Goal: Task Accomplishment & Management: Manage account settings

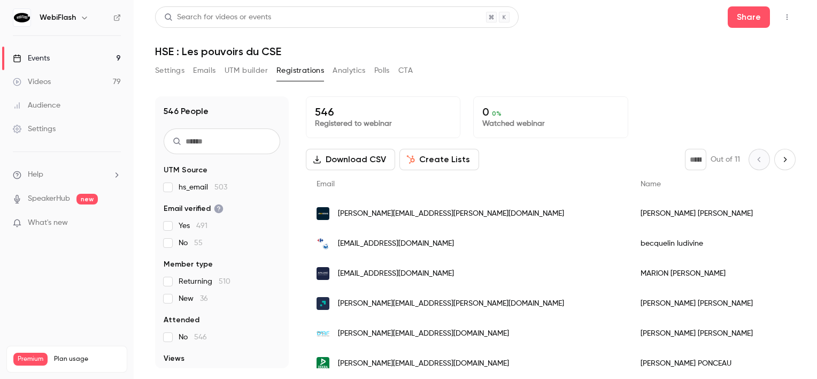
click at [98, 60] on link "Events 9" at bounding box center [67, 59] width 134 height 24
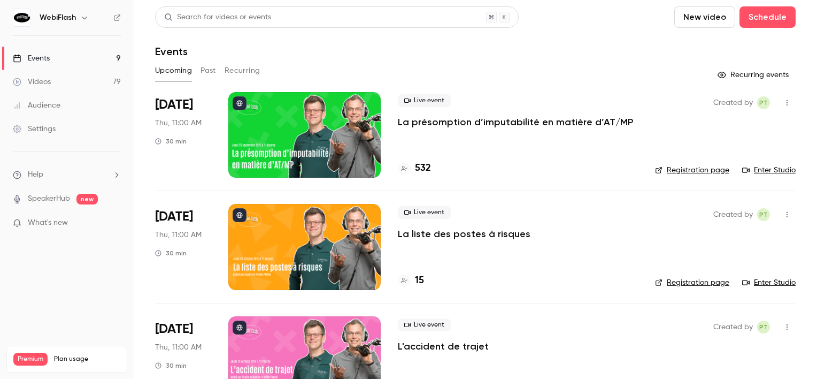
click at [216, 71] on button "Past" at bounding box center [209, 70] width 16 height 17
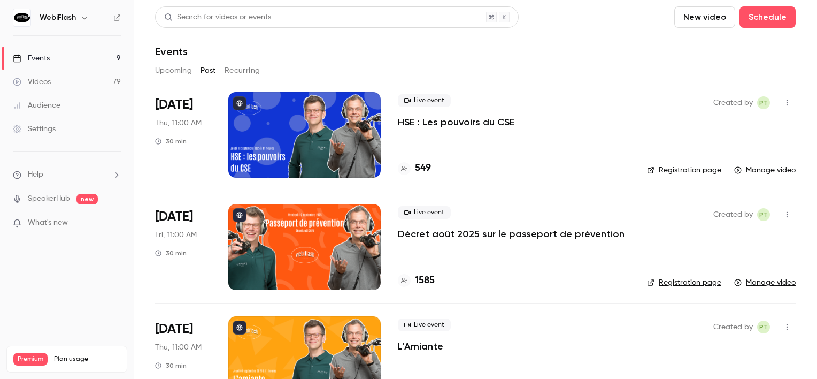
click at [283, 147] on div at bounding box center [304, 135] width 152 height 86
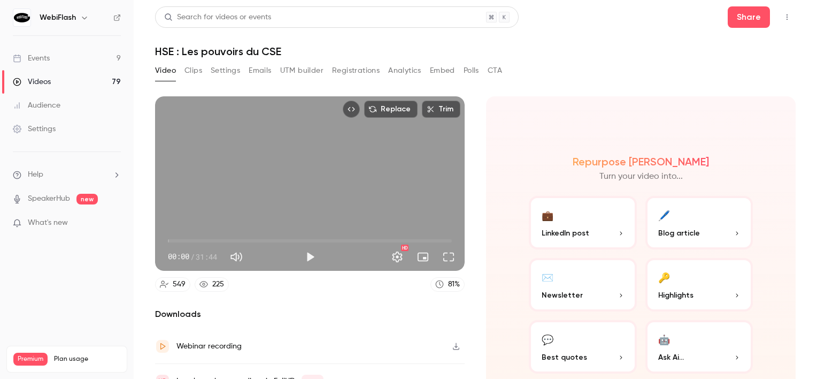
click at [353, 75] on button "Registrations" at bounding box center [356, 70] width 48 height 17
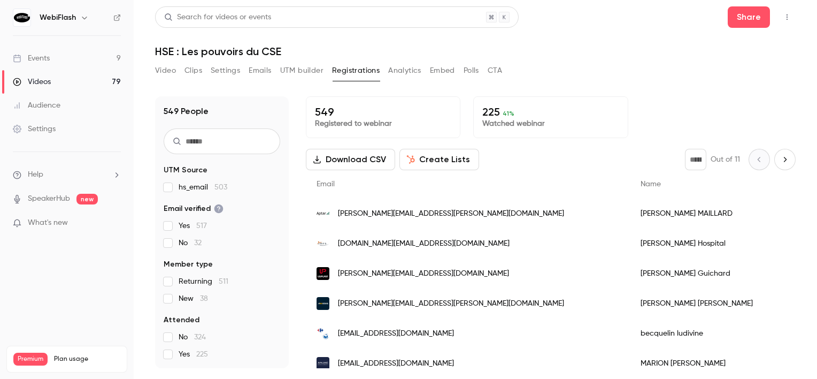
click at [203, 148] on input "text" at bounding box center [222, 141] width 117 height 26
paste input "**********"
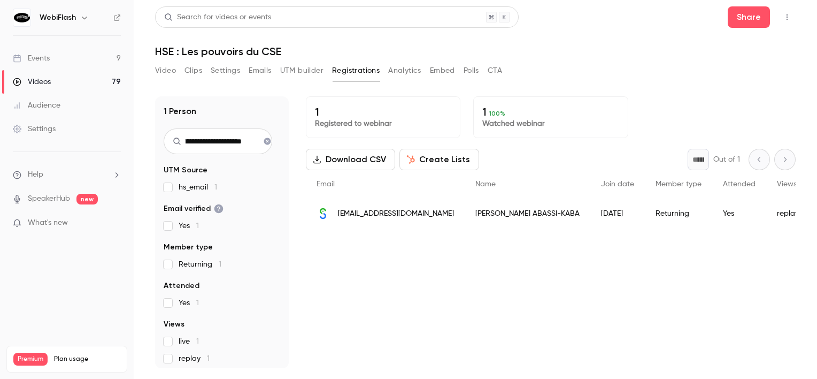
type input "**********"
click at [175, 71] on button "Video" at bounding box center [165, 70] width 21 height 17
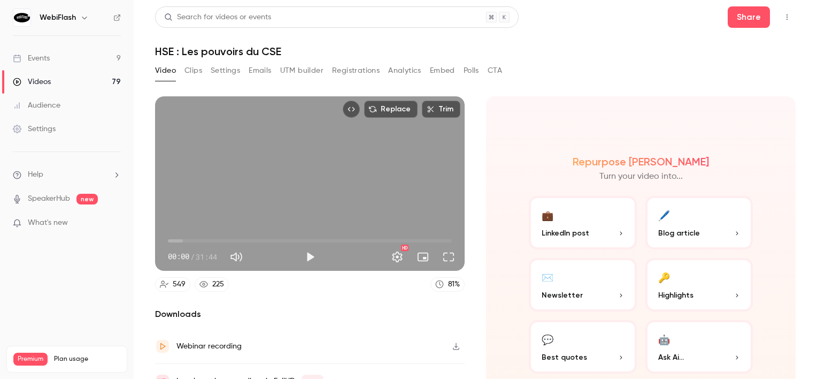
click at [306, 76] on button "UTM builder" at bounding box center [301, 70] width 43 height 17
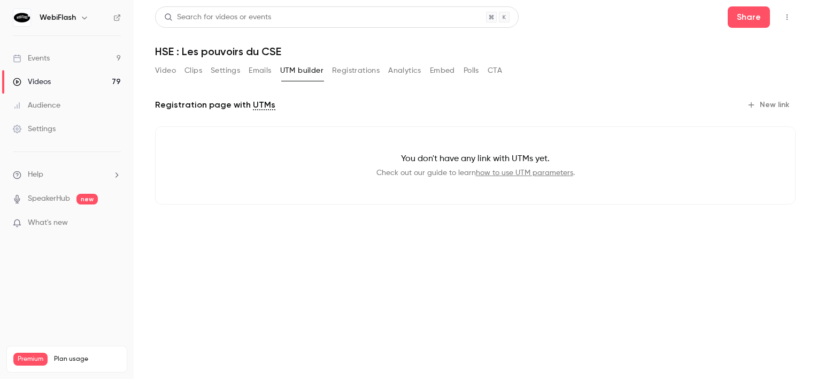
click at [349, 71] on button "Registrations" at bounding box center [356, 70] width 48 height 17
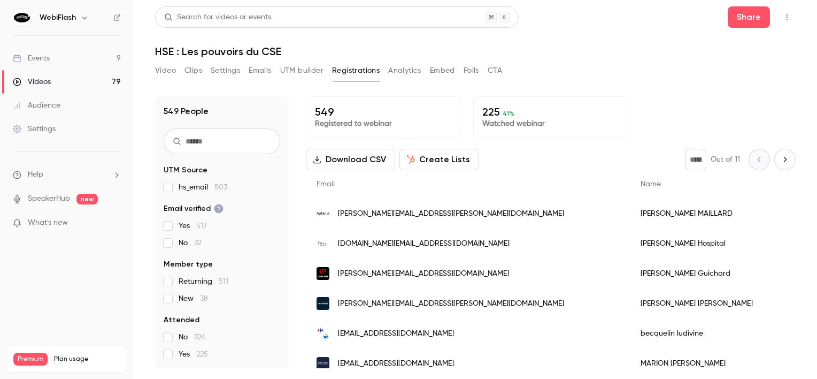
click at [249, 147] on input "text" at bounding box center [222, 141] width 117 height 26
